Goal: Transaction & Acquisition: Purchase product/service

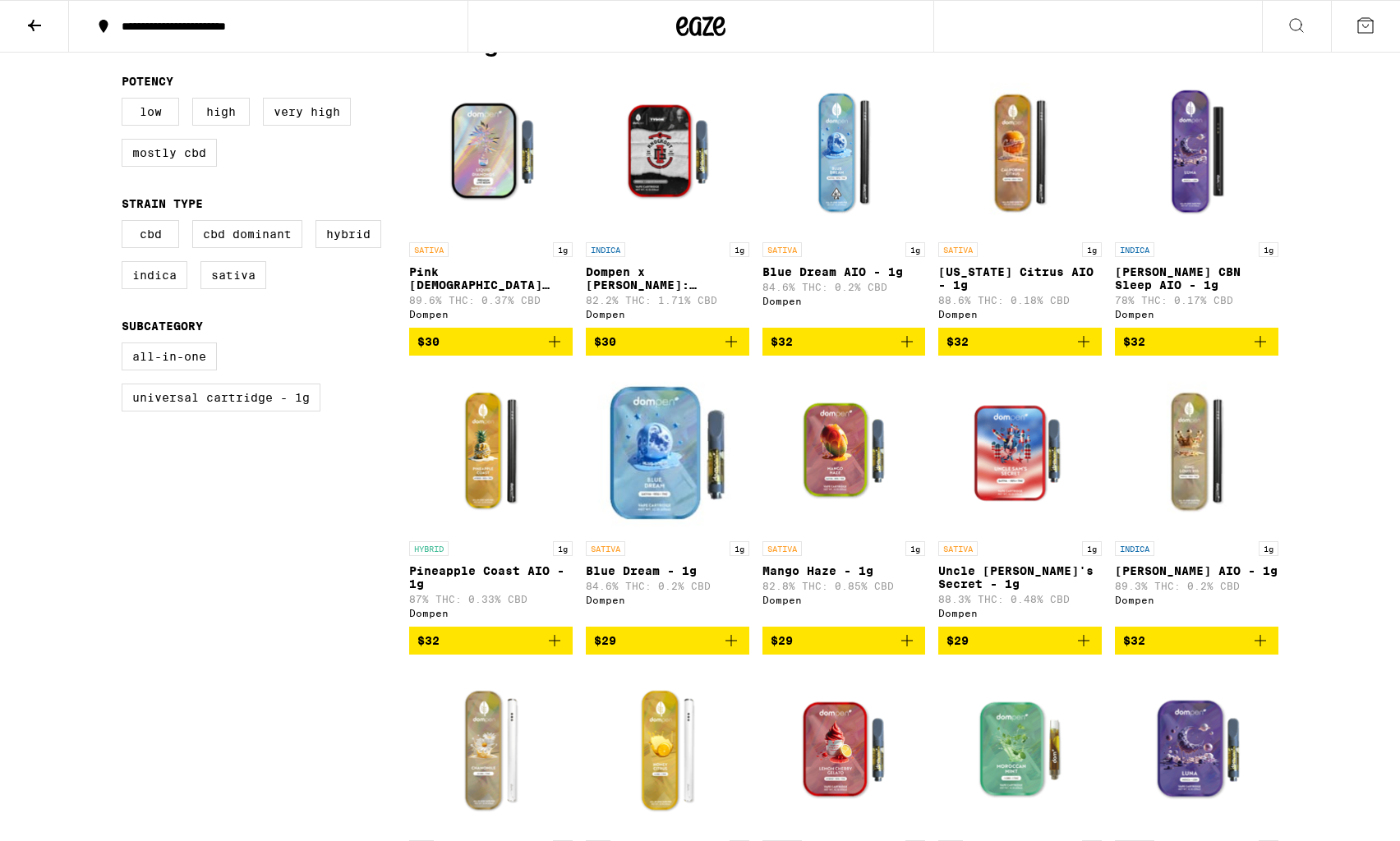
scroll to position [439, 0]
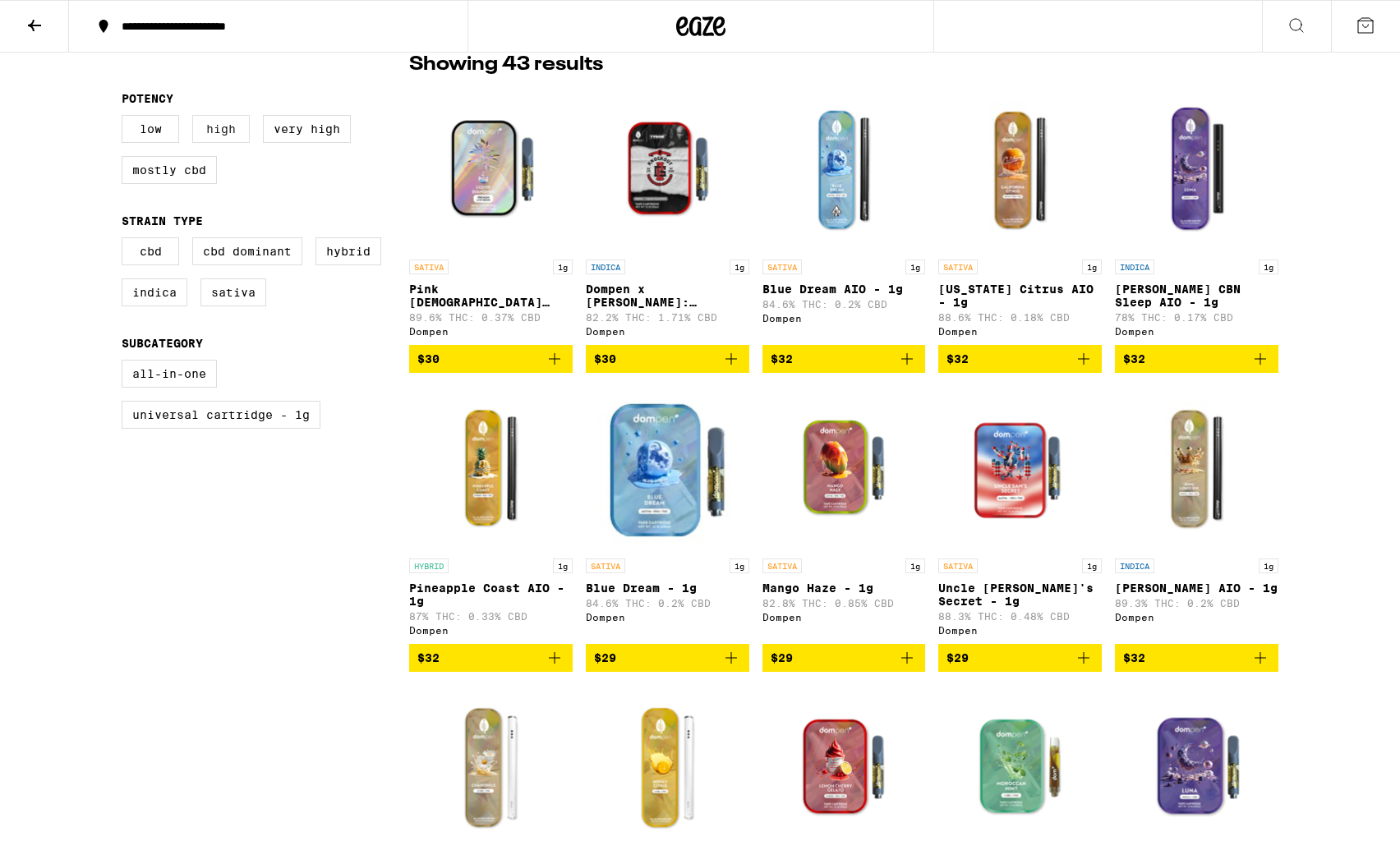
click at [217, 127] on label "High" at bounding box center [221, 128] width 58 height 28
click at [126, 118] on input "High" at bounding box center [125, 117] width 1 height 1
checkbox input "true"
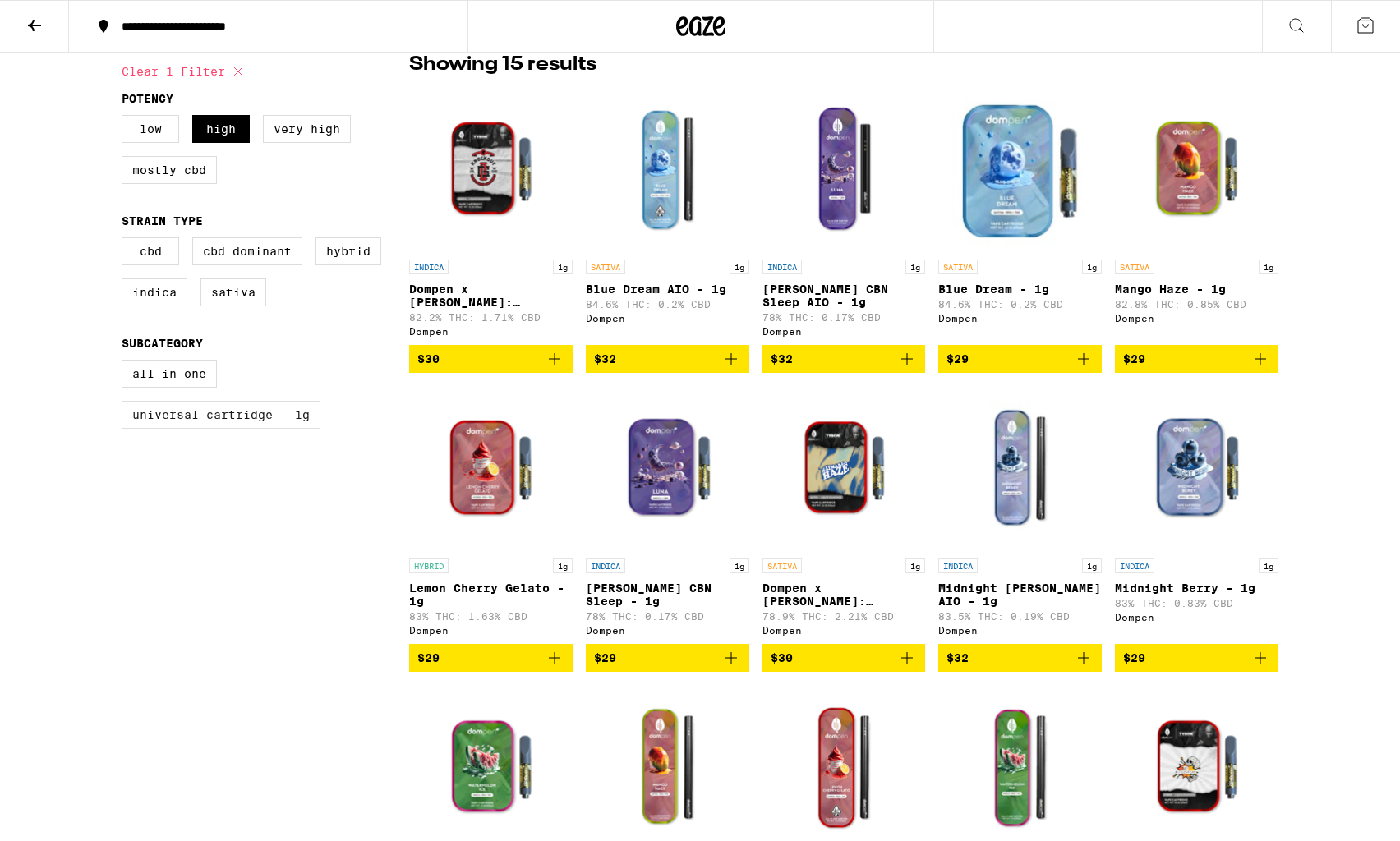
click at [191, 429] on label "Universal Cartridge - 1g" at bounding box center [221, 415] width 199 height 28
click at [126, 363] on input "Universal Cartridge - 1g" at bounding box center [125, 362] width 1 height 1
checkbox input "true"
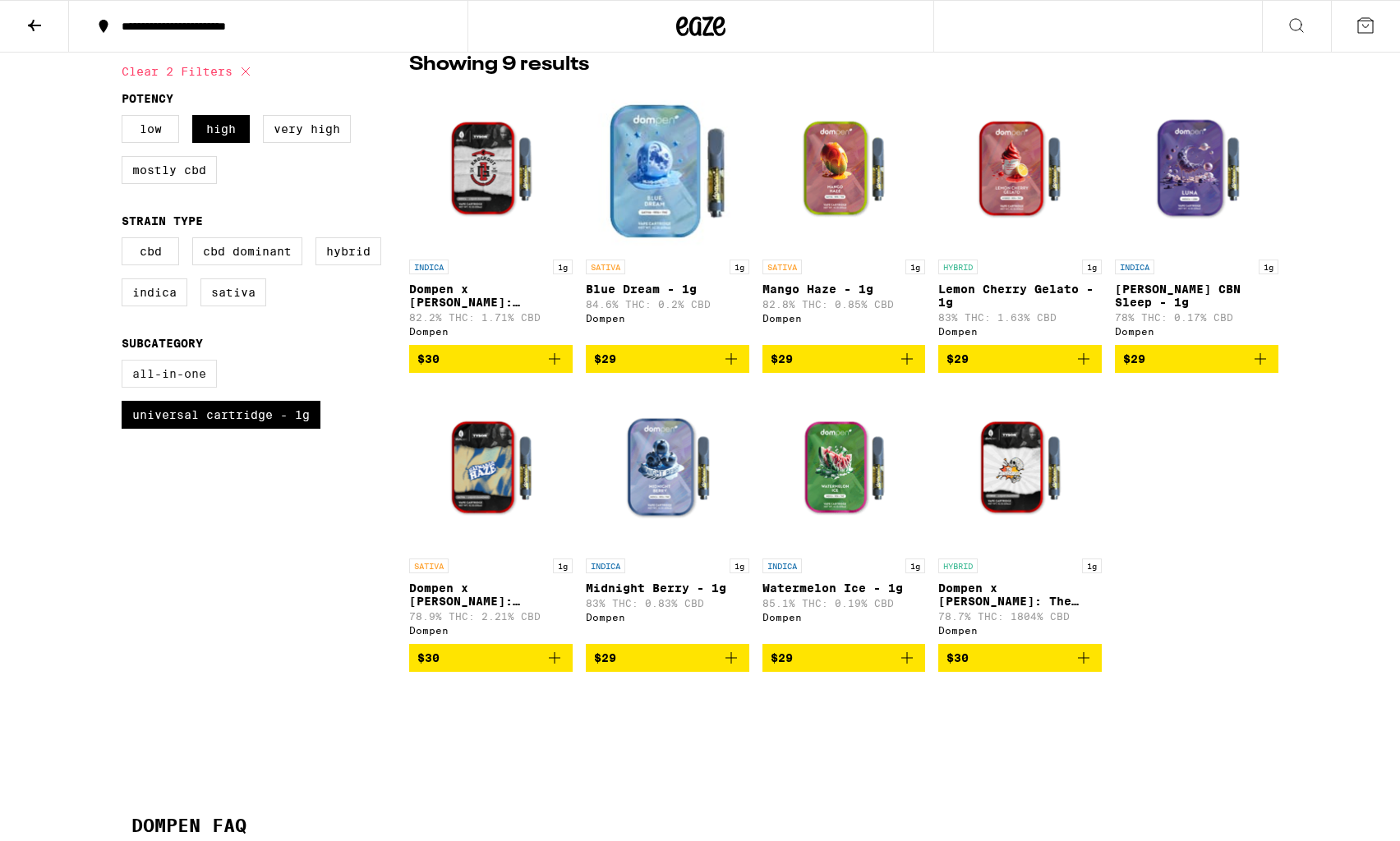
click at [184, 388] on label "All-In-One" at bounding box center [170, 373] width 95 height 28
click at [126, 363] on input "All-In-One" at bounding box center [125, 362] width 1 height 1
checkbox input "true"
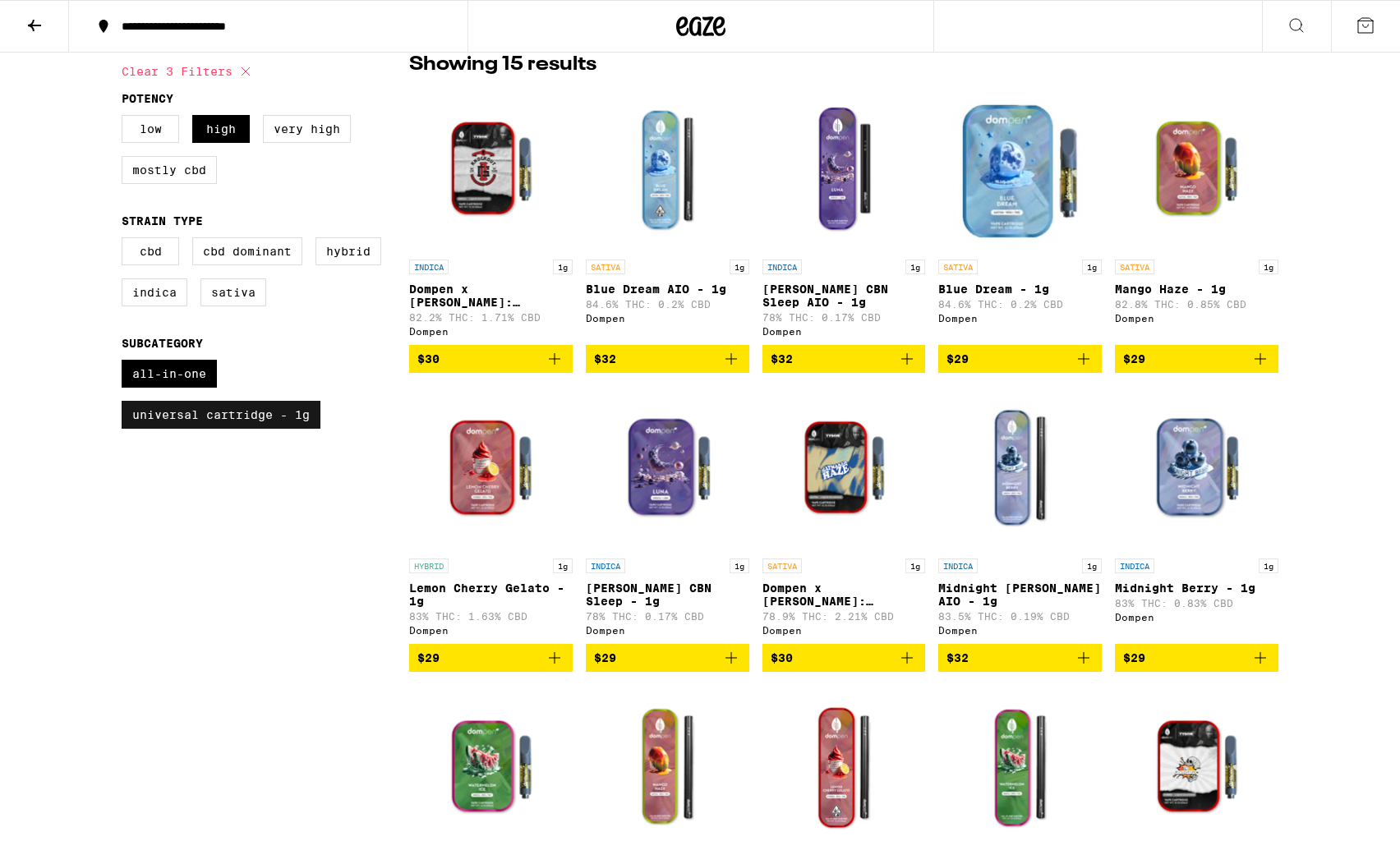
click at [209, 426] on label "Universal Cartridge - 1g" at bounding box center [221, 415] width 199 height 28
click at [126, 363] on input "Universal Cartridge - 1g" at bounding box center [125, 362] width 1 height 1
checkbox input "false"
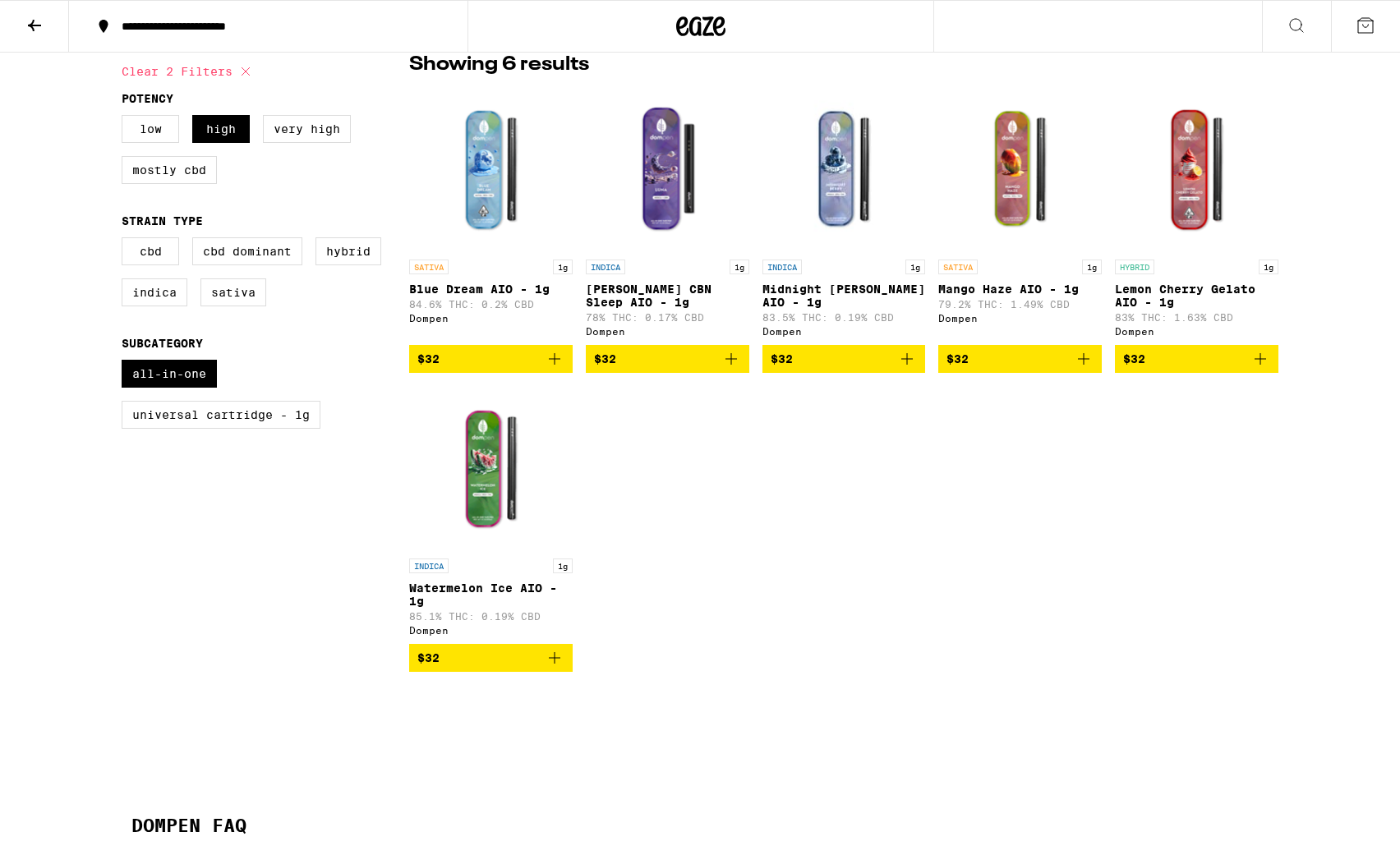
scroll to position [436, 0]
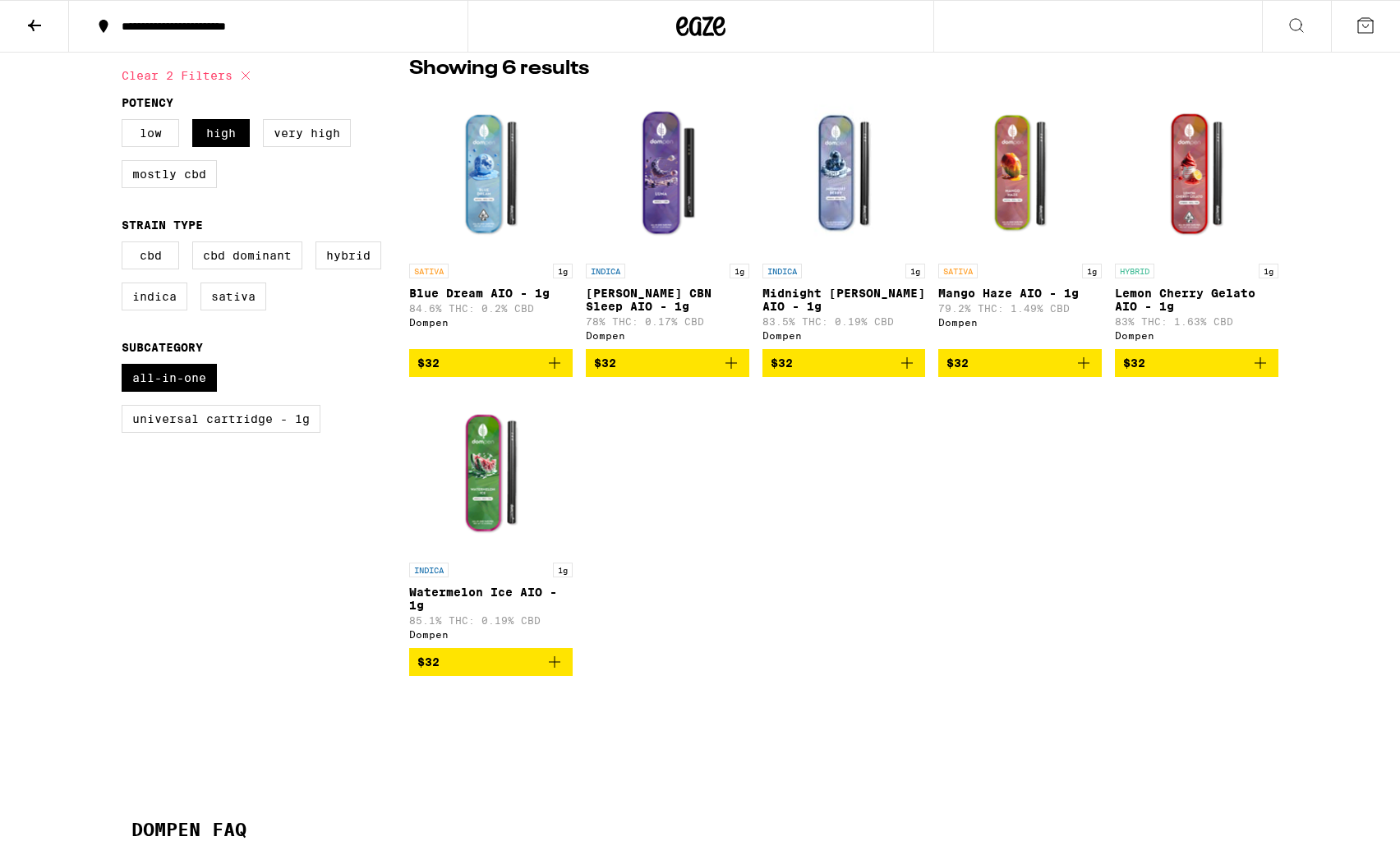
click at [483, 194] on img "Open page for Blue Dream AIO - 1g from Dompen" at bounding box center [491, 172] width 163 height 164
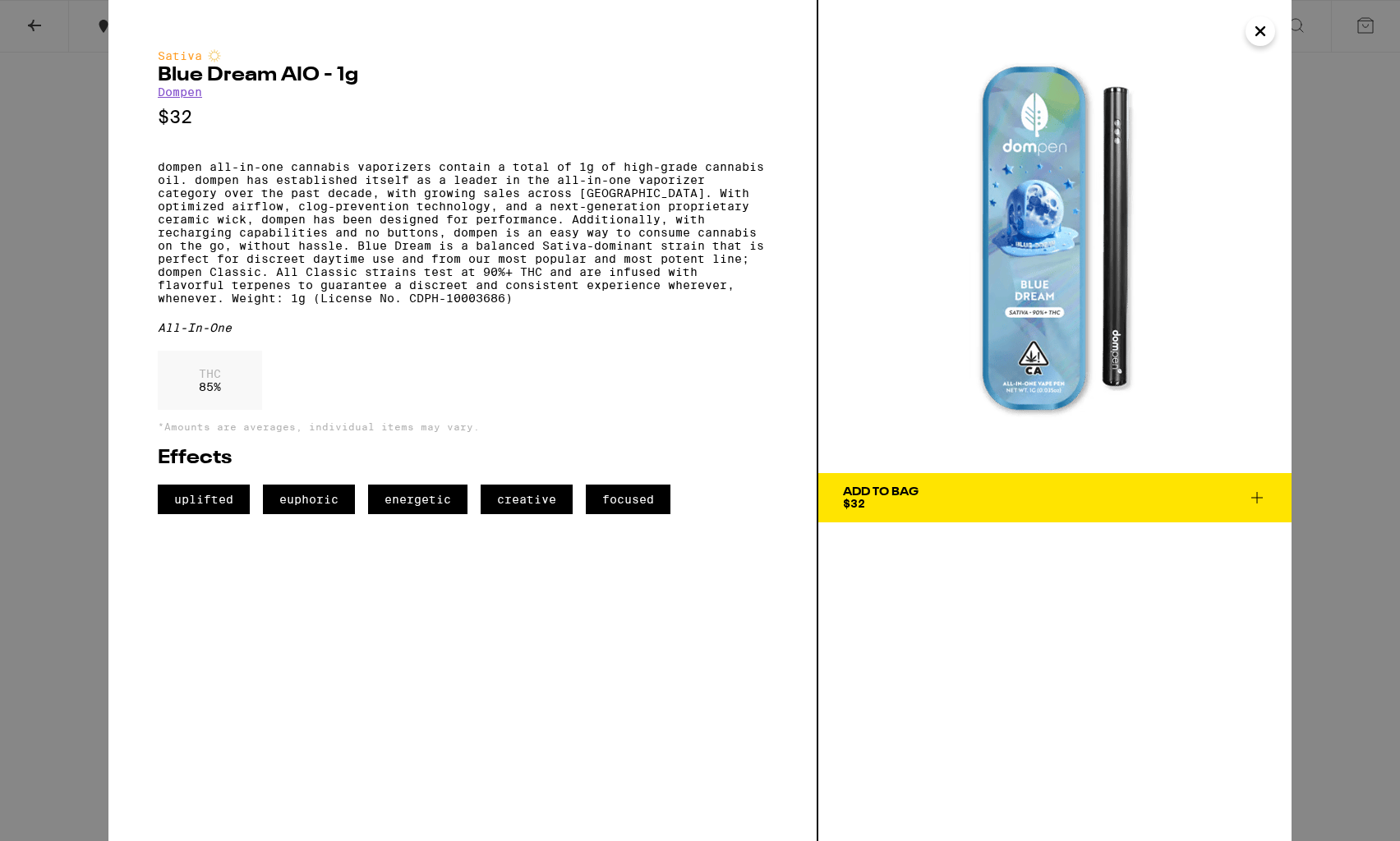
click at [324, 515] on span "euphoric" at bounding box center [309, 499] width 92 height 29
click at [1265, 35] on icon "Close" at bounding box center [1260, 31] width 19 height 25
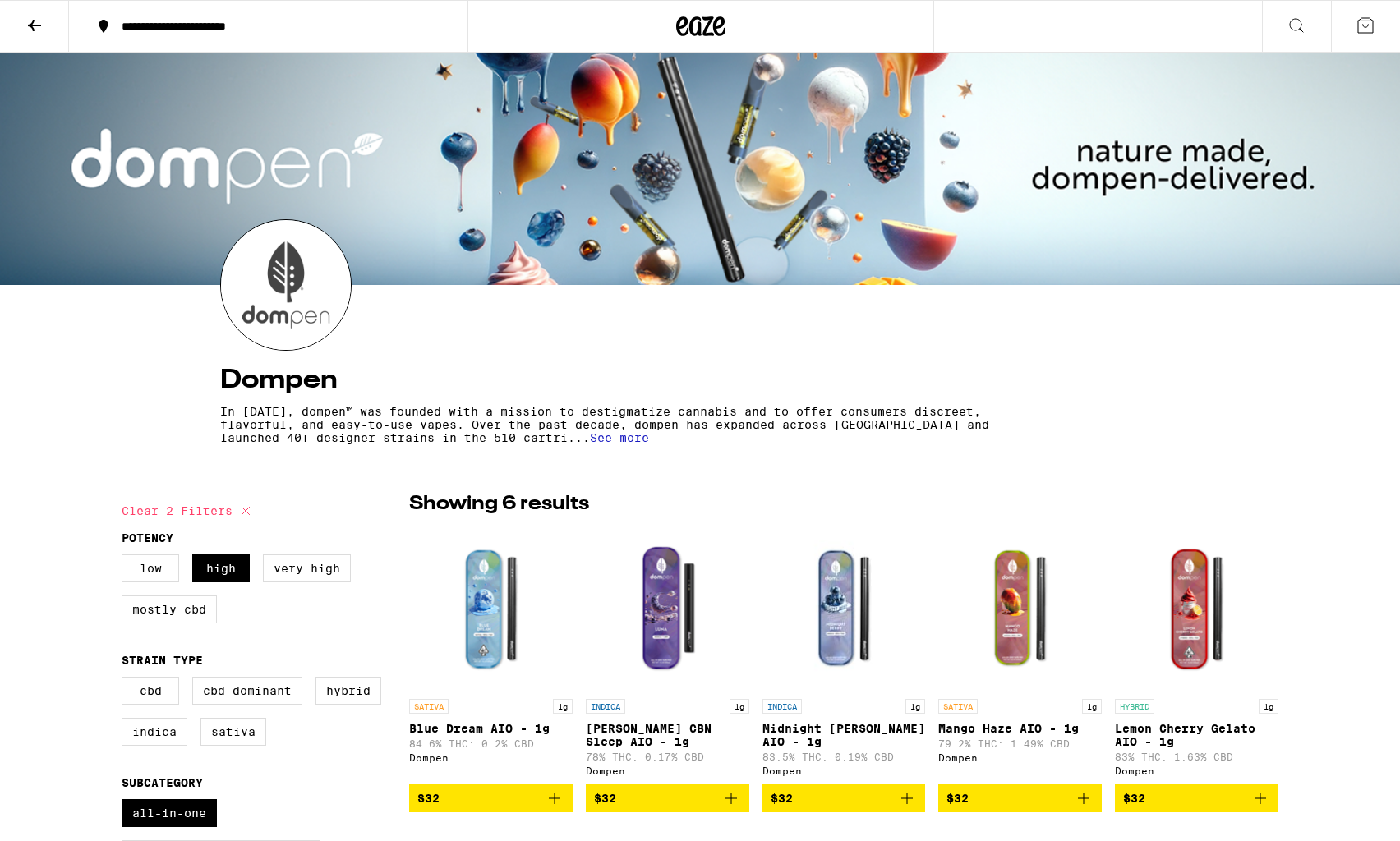
scroll to position [436, 0]
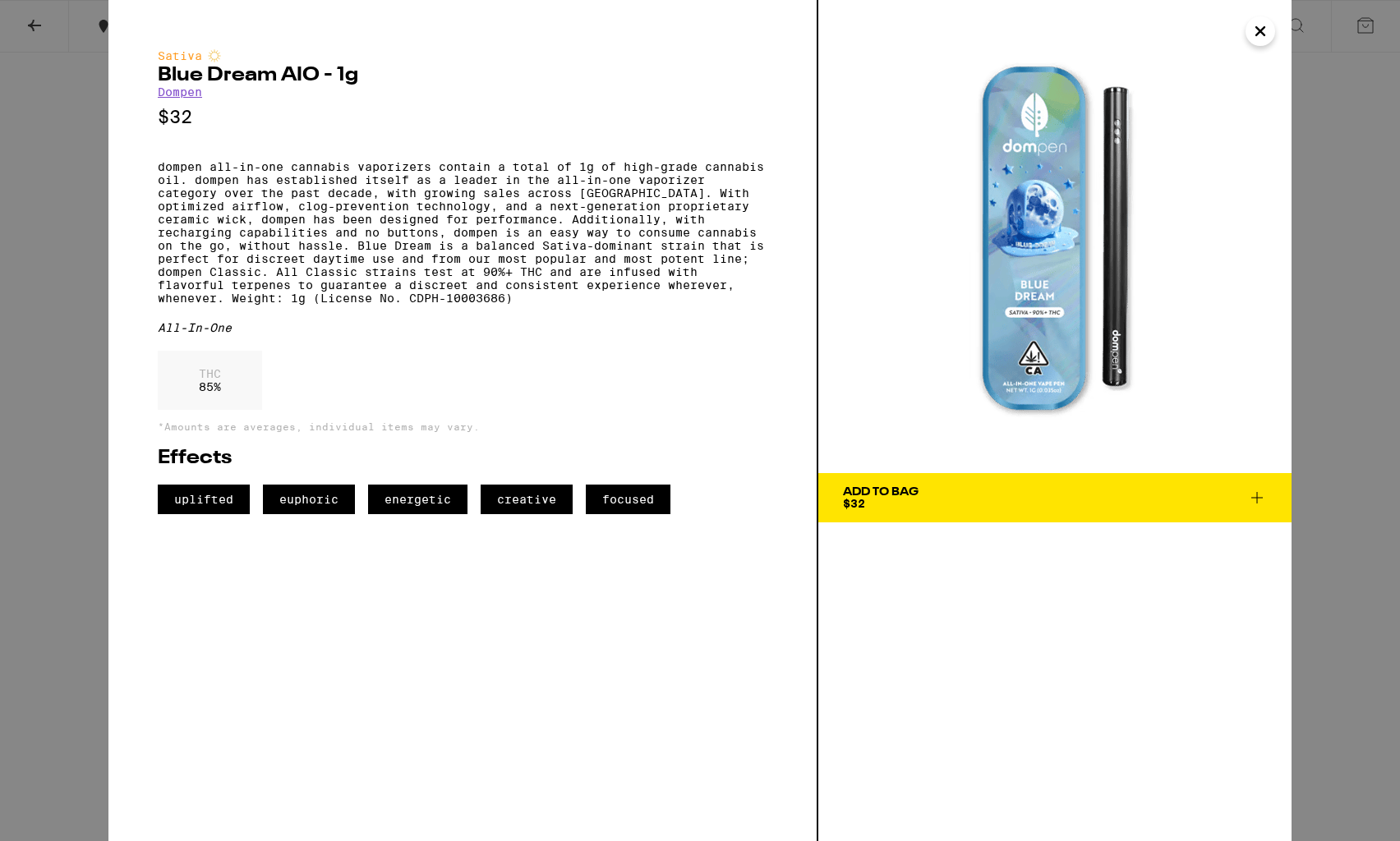
click at [34, 25] on div "Sativa Blue Dream AIO - 1g Dompen $32 dompen all-in-one cannabis vaporizers con…" at bounding box center [700, 420] width 1400 height 841
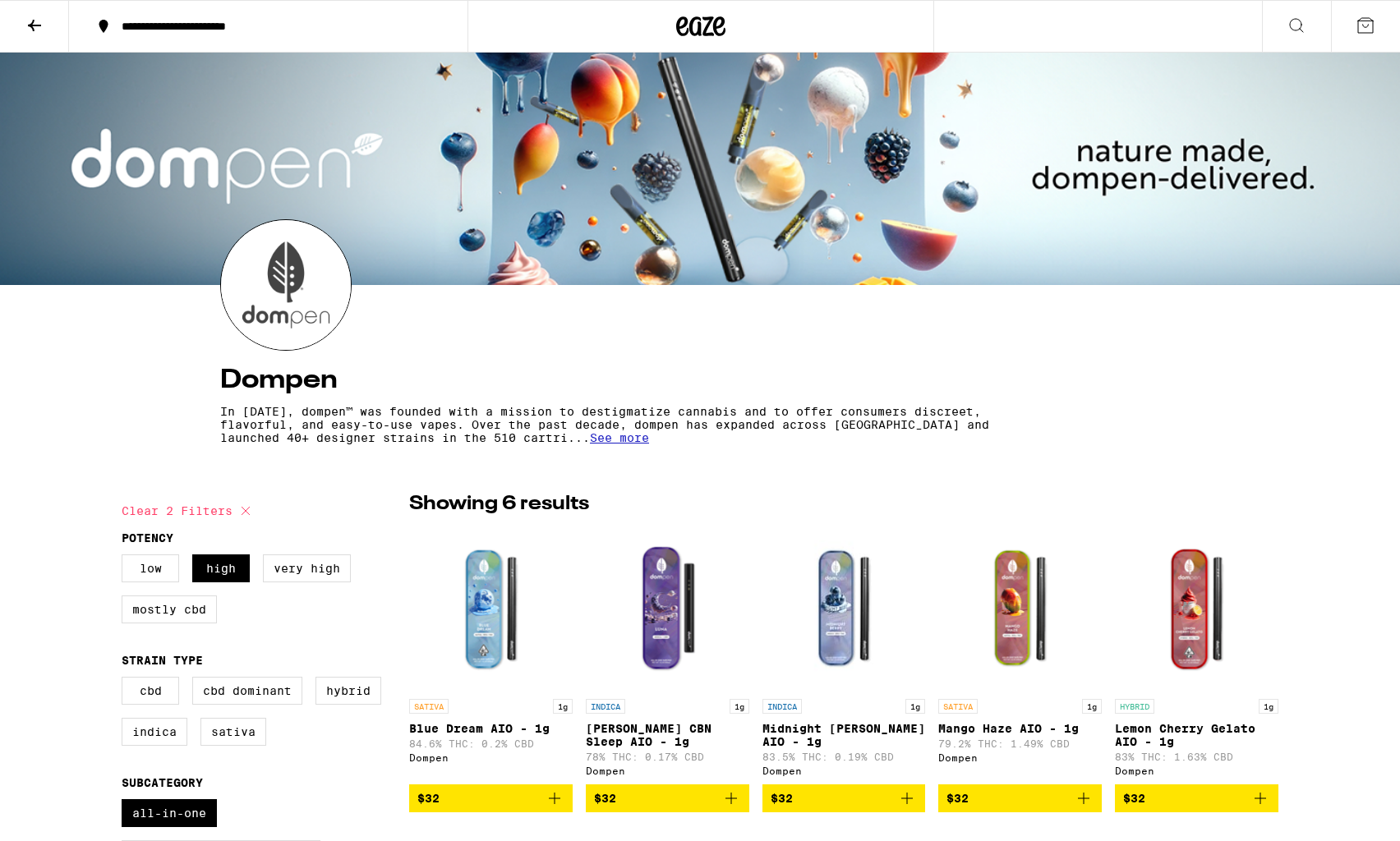
click at [31, 19] on icon at bounding box center [34, 25] width 19 height 19
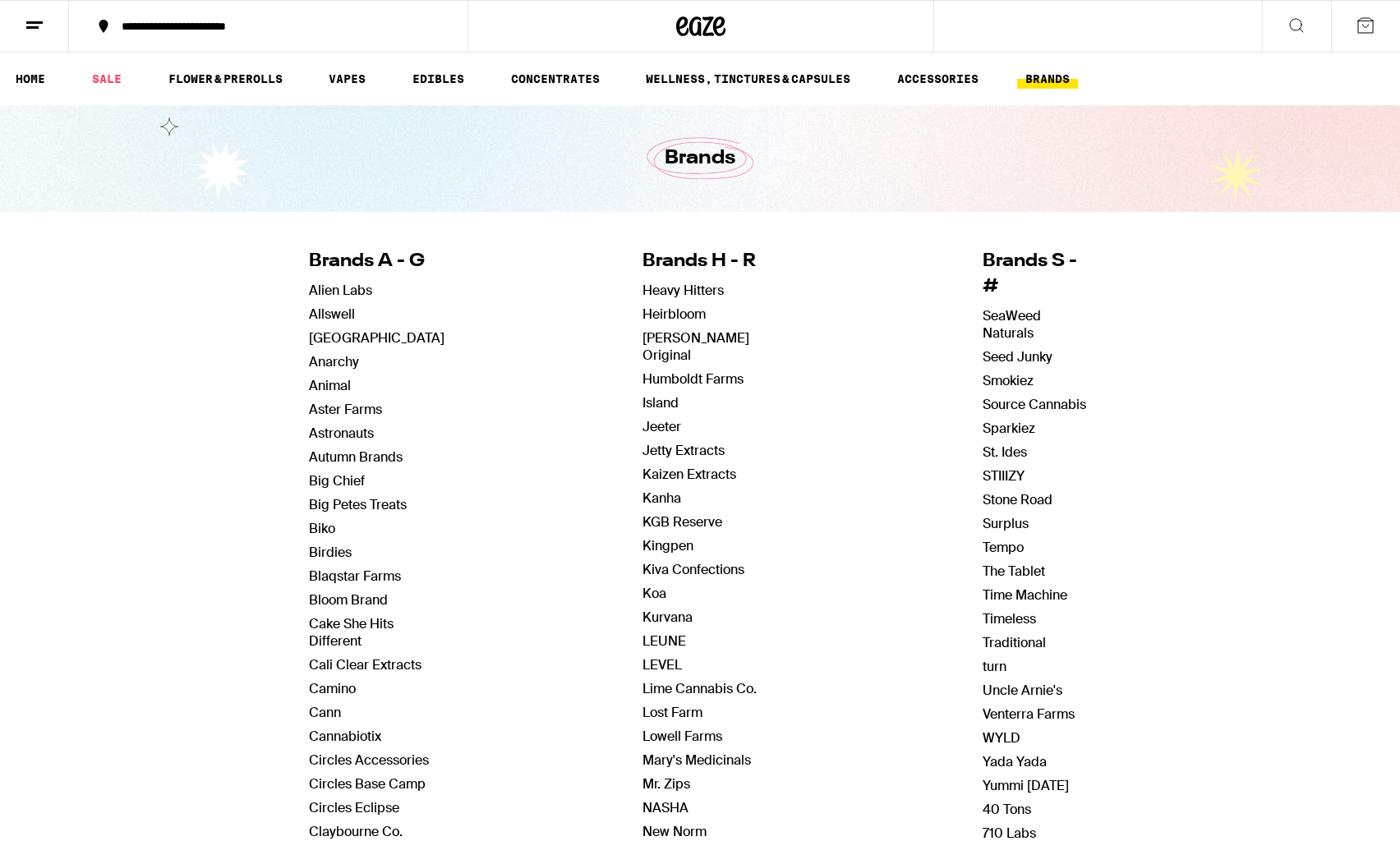
click at [34, 22] on line at bounding box center [35, 22] width 17 height 0
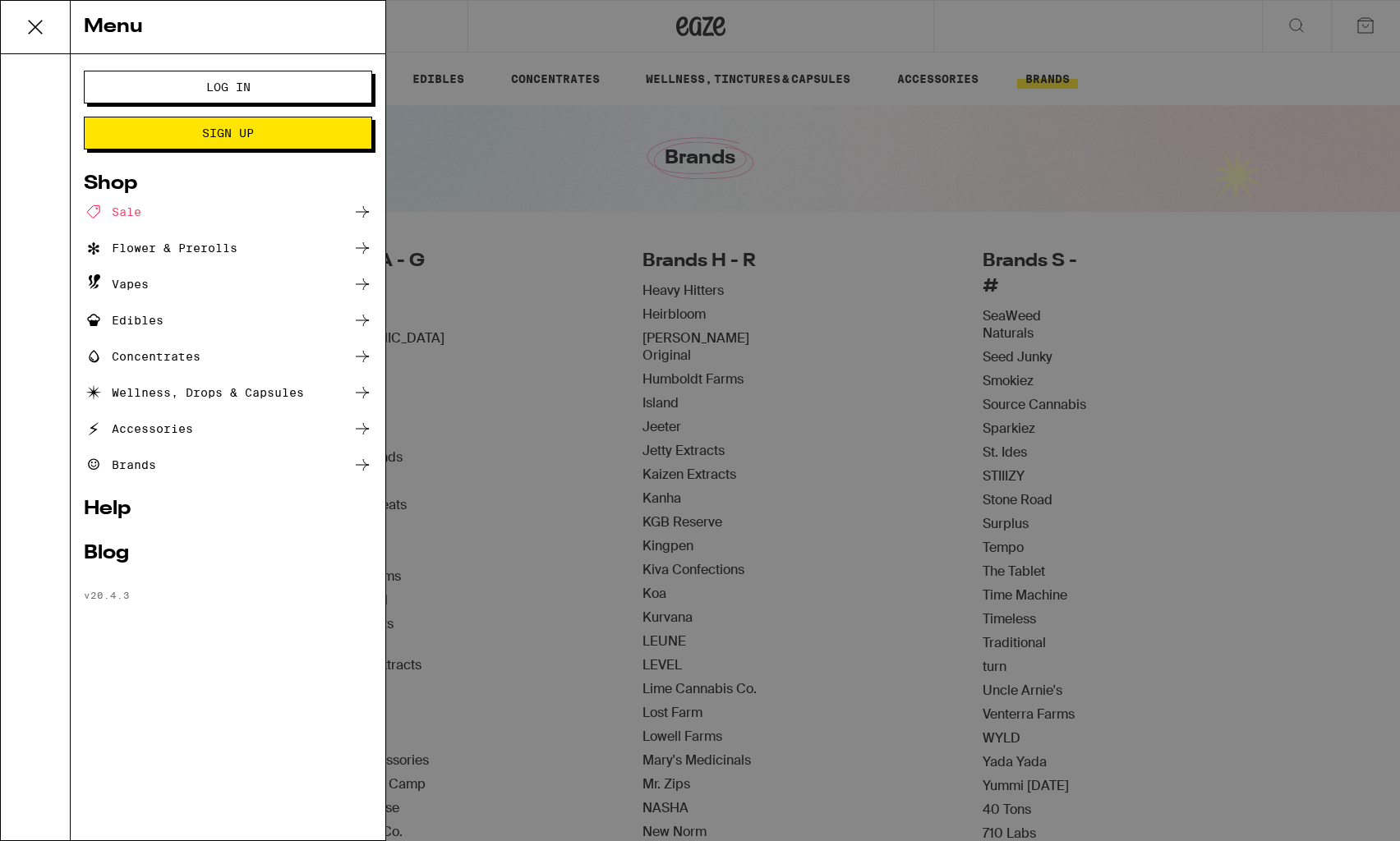
click at [1261, 106] on div "Menu Log In Sign Up Shop Sale Flower & Prerolls Vapes Edibles Concentrates Well…" at bounding box center [700, 420] width 1400 height 841
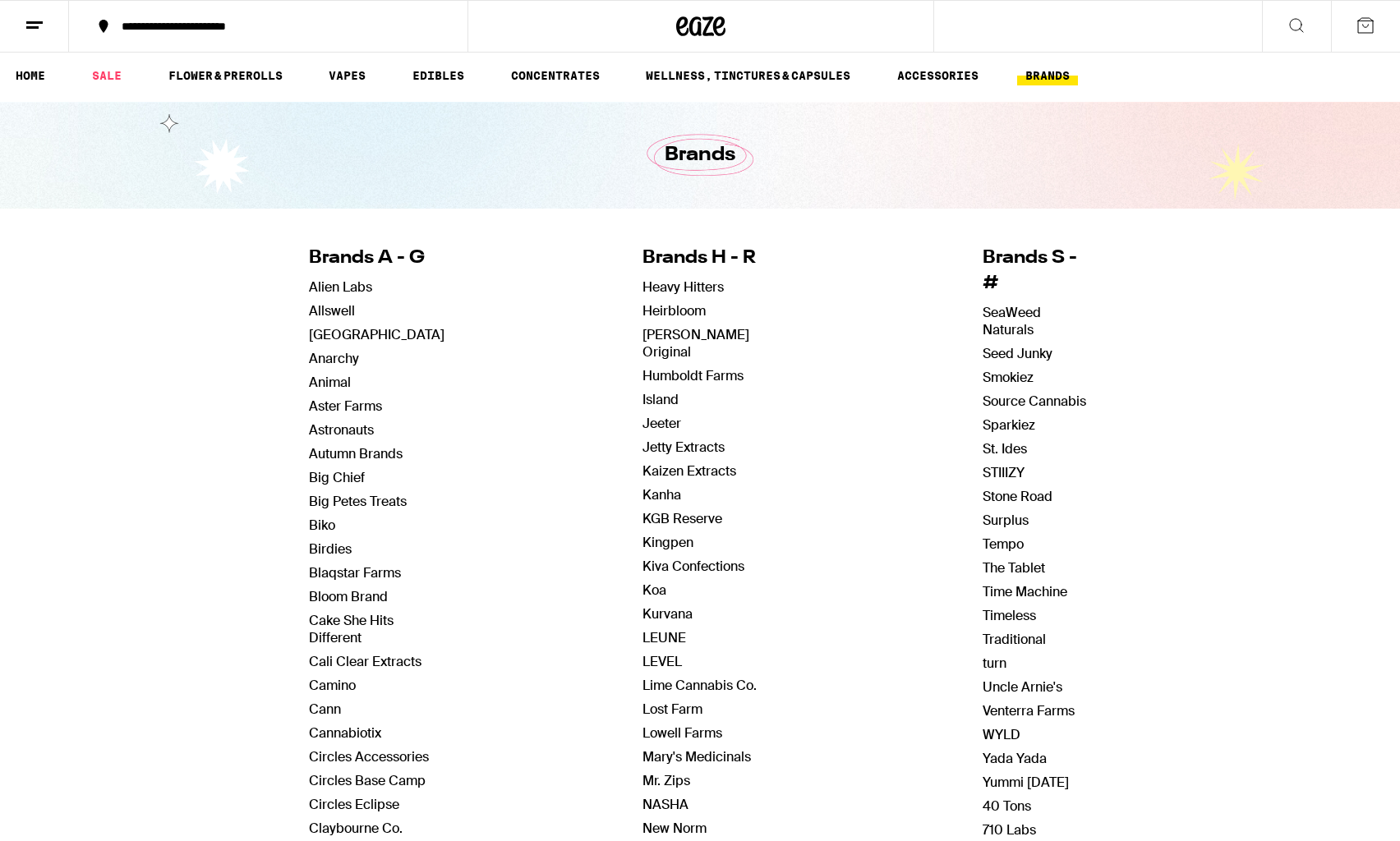
scroll to position [3, 0]
